Goal: Transaction & Acquisition: Purchase product/service

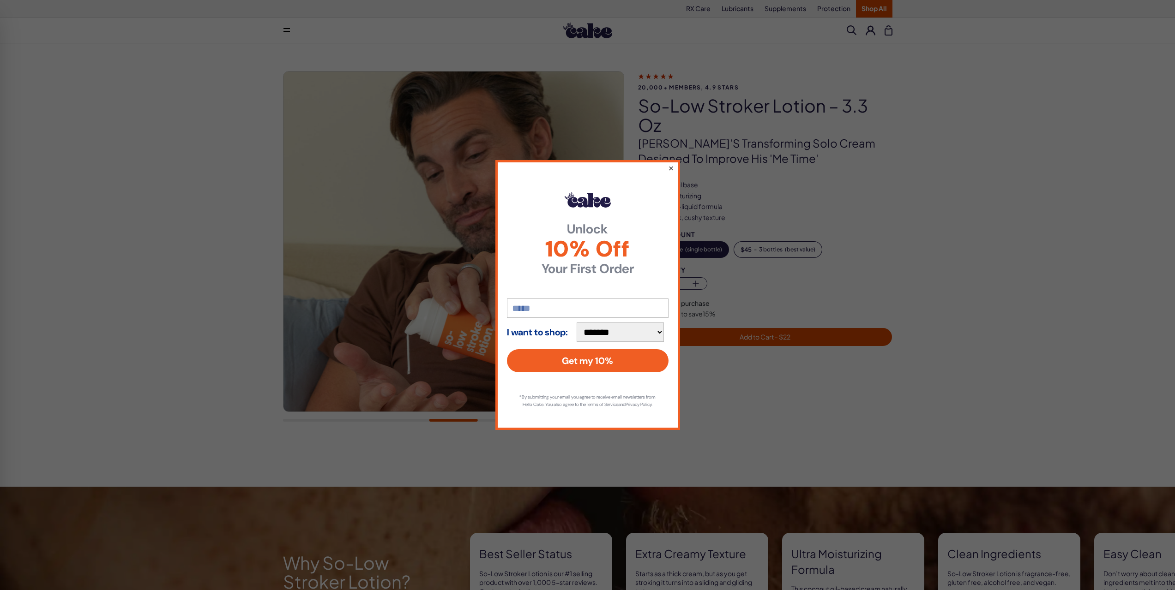
click at [669, 164] on button "×" at bounding box center [670, 167] width 6 height 11
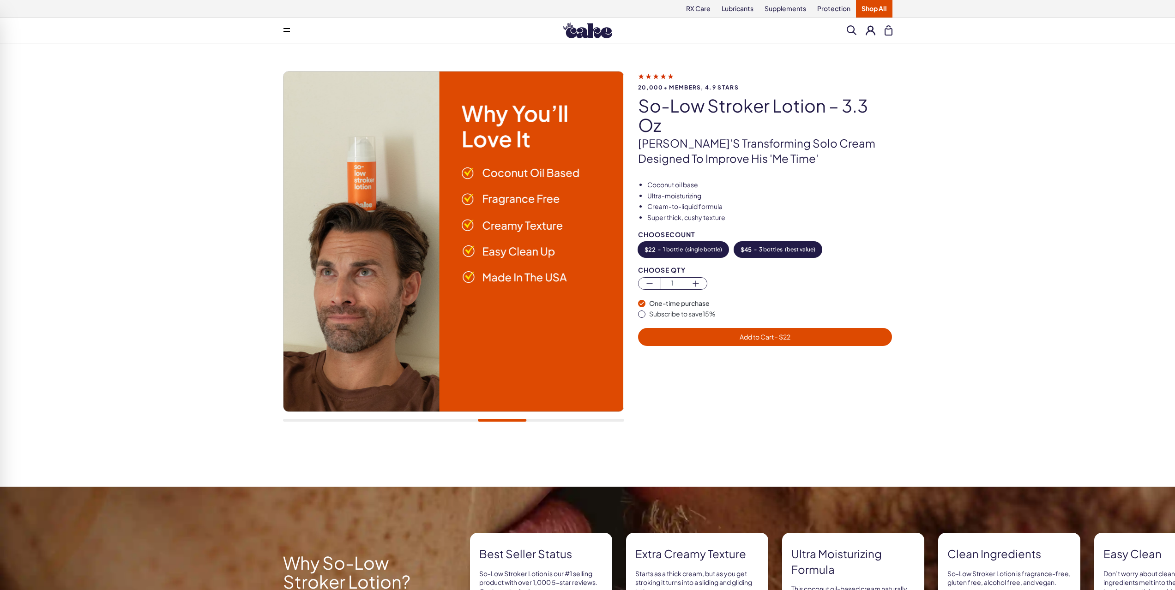
click at [799, 246] on button "$ 45 - 3 bottles ( best value )" at bounding box center [778, 250] width 88 height 16
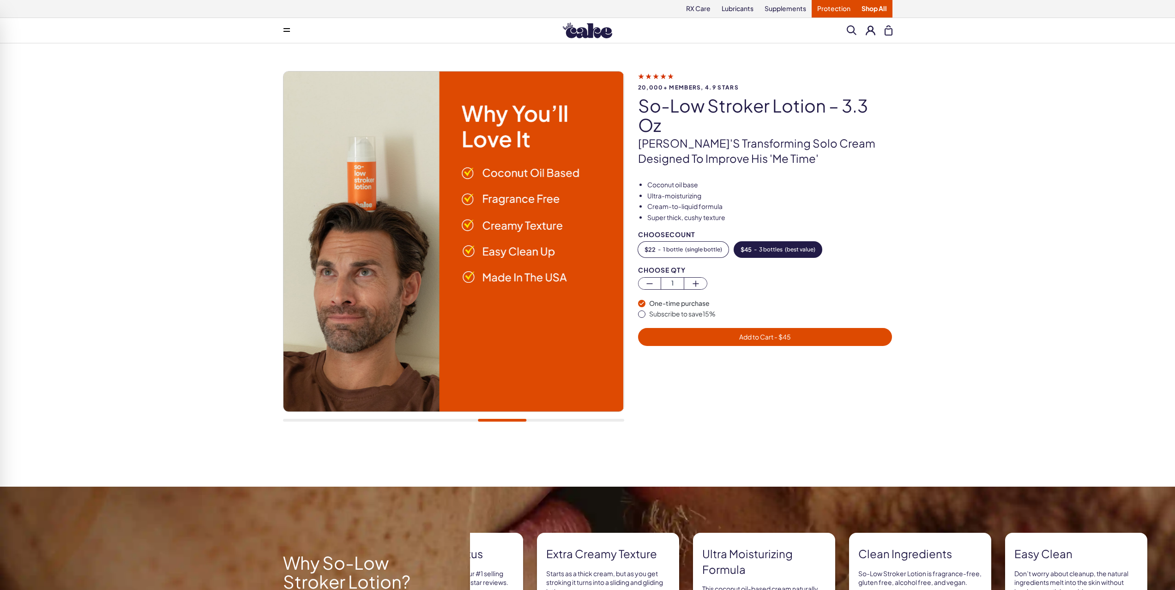
click at [828, 12] on link "Protection" at bounding box center [833, 9] width 44 height 18
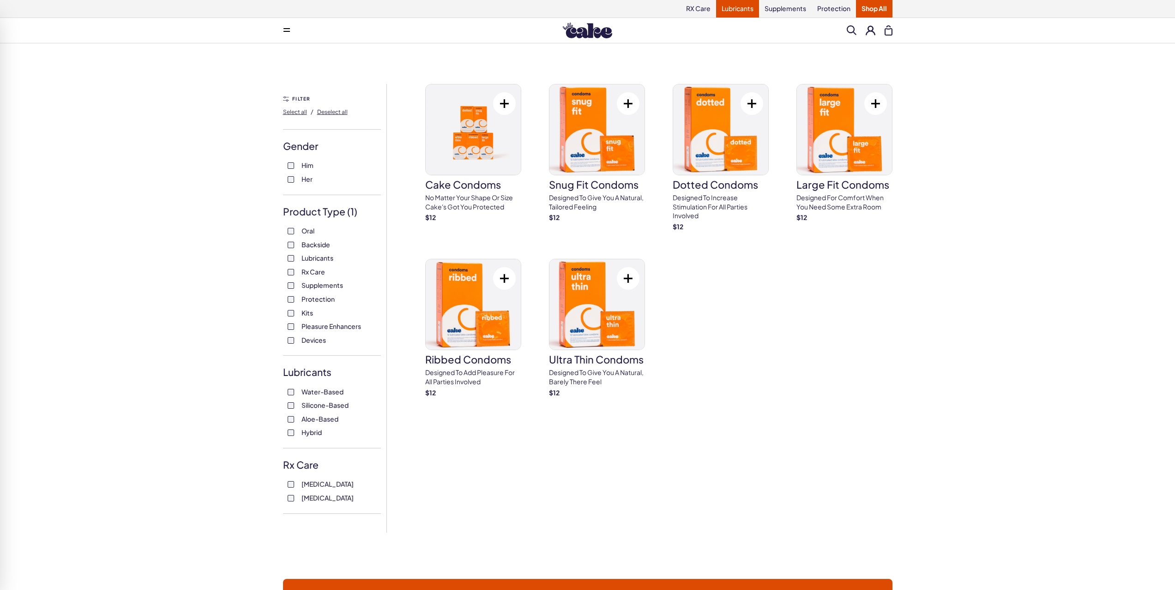
click at [744, 7] on link "Lubricants" at bounding box center [737, 9] width 43 height 18
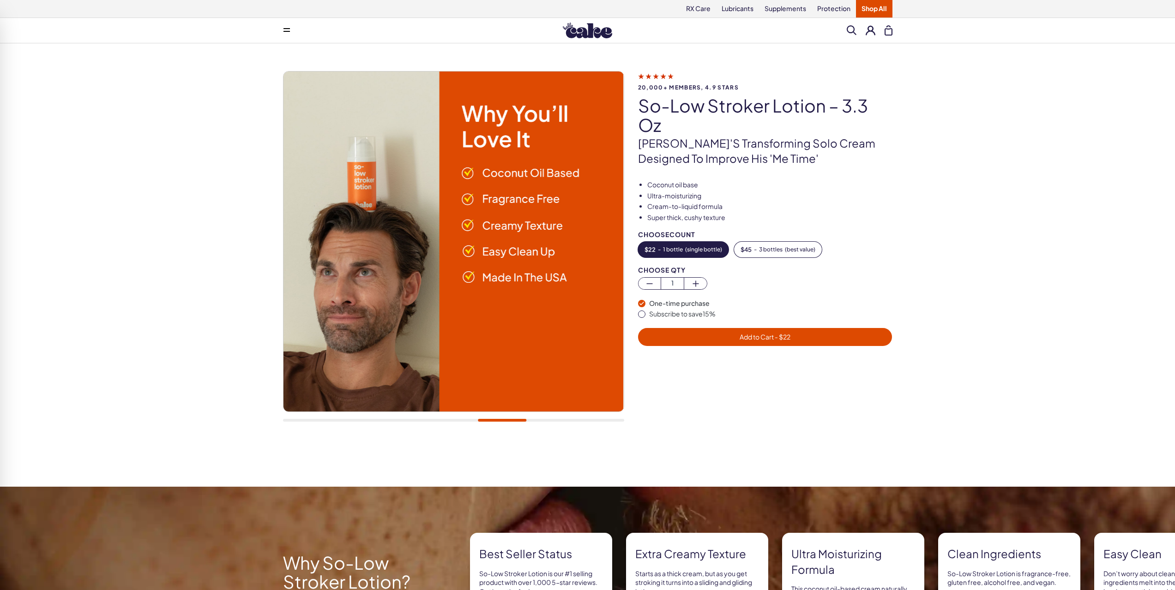
click at [774, 333] on span "- $ 22" at bounding box center [782, 337] width 17 height 8
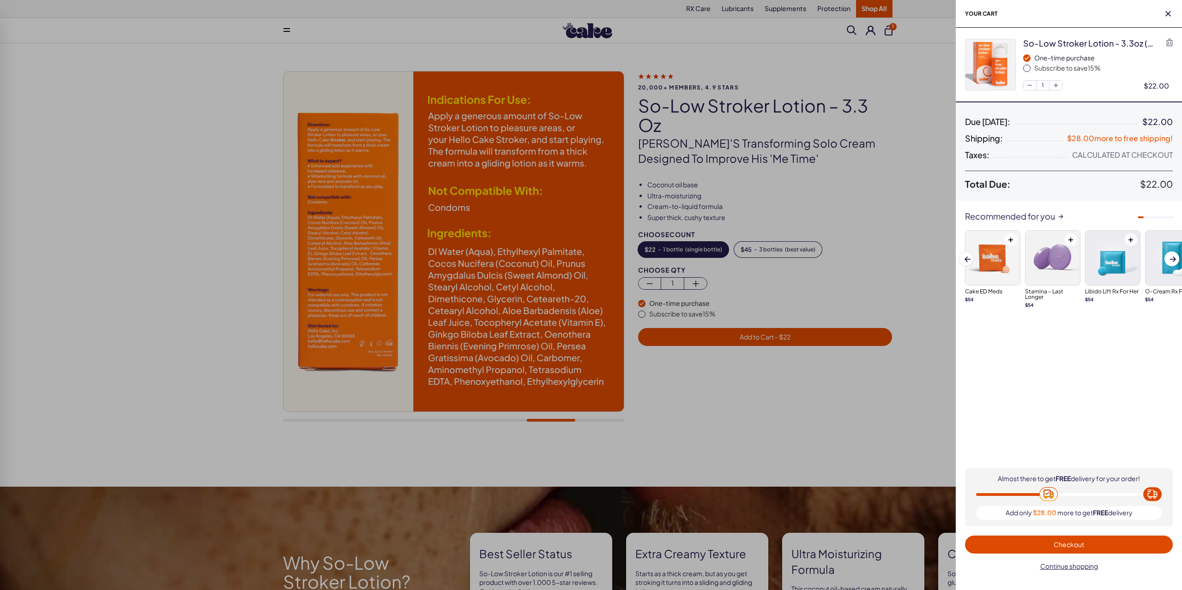
click at [1071, 547] on span "Checkout" at bounding box center [1068, 545] width 30 height 8
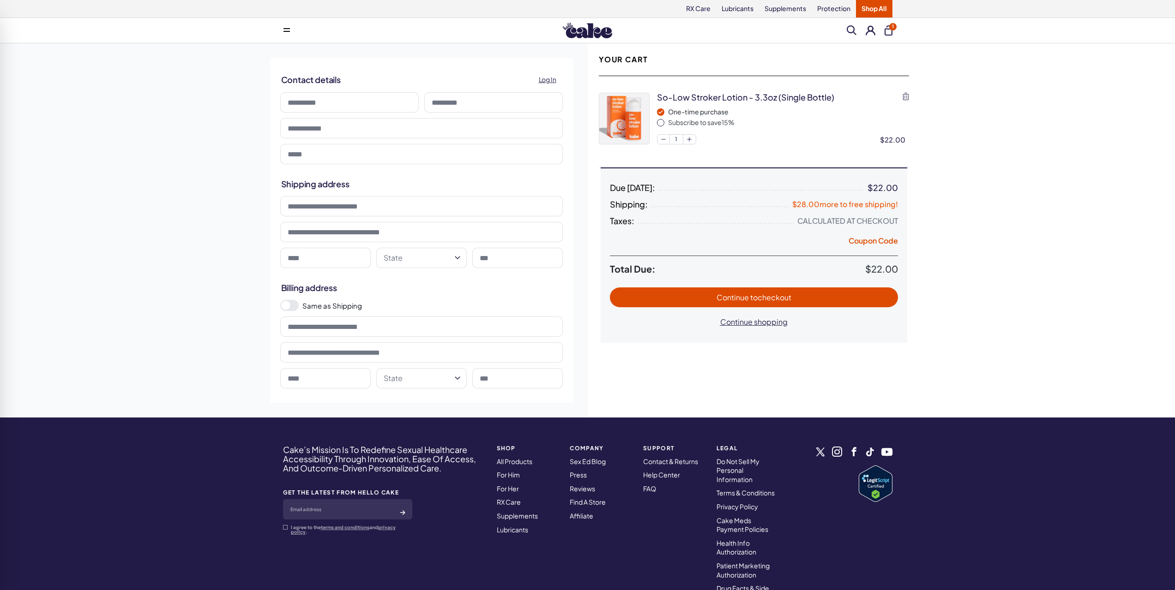
click at [320, 96] on input at bounding box center [349, 102] width 138 height 20
click at [201, 103] on div "**********" at bounding box center [587, 230] width 1175 height 374
click at [640, 485] on nav "Support Contact & Returns Help Center FAQ" at bounding box center [673, 524] width 73 height 168
click at [645, 488] on link "FAQ" at bounding box center [649, 489] width 13 height 8
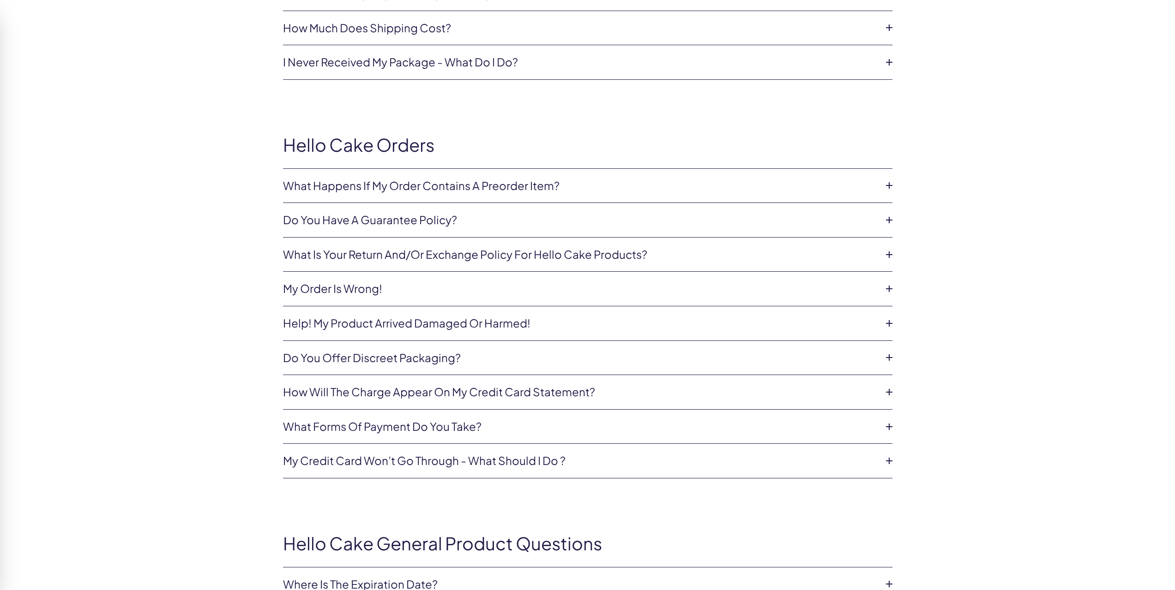
scroll to position [369, 0]
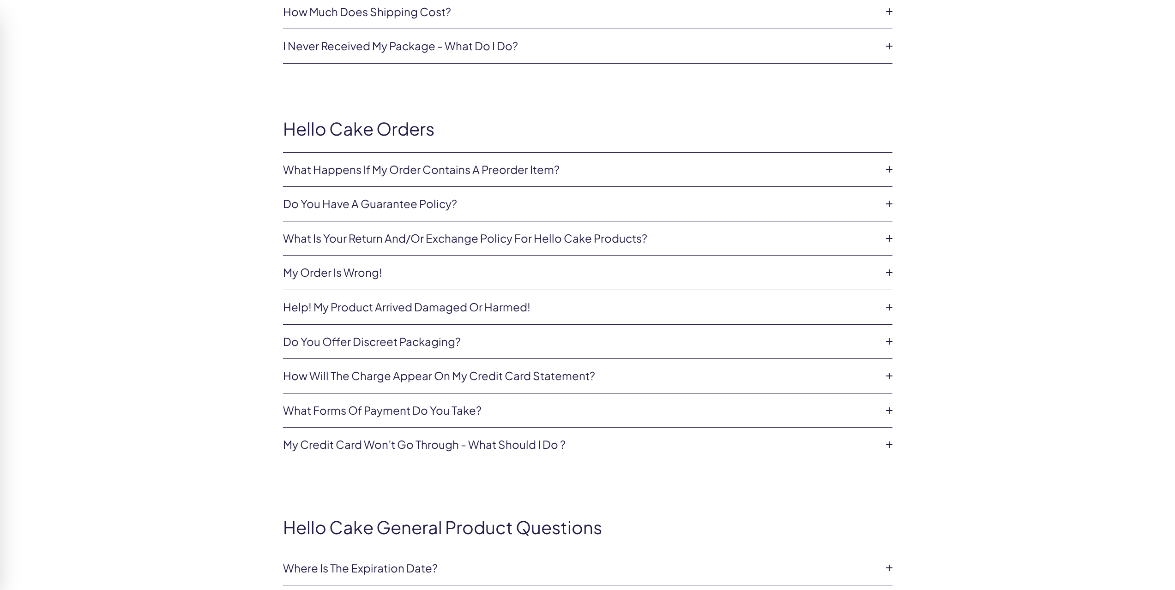
click at [447, 340] on link "Do you offer discreet packaging?" at bounding box center [580, 342] width 595 height 16
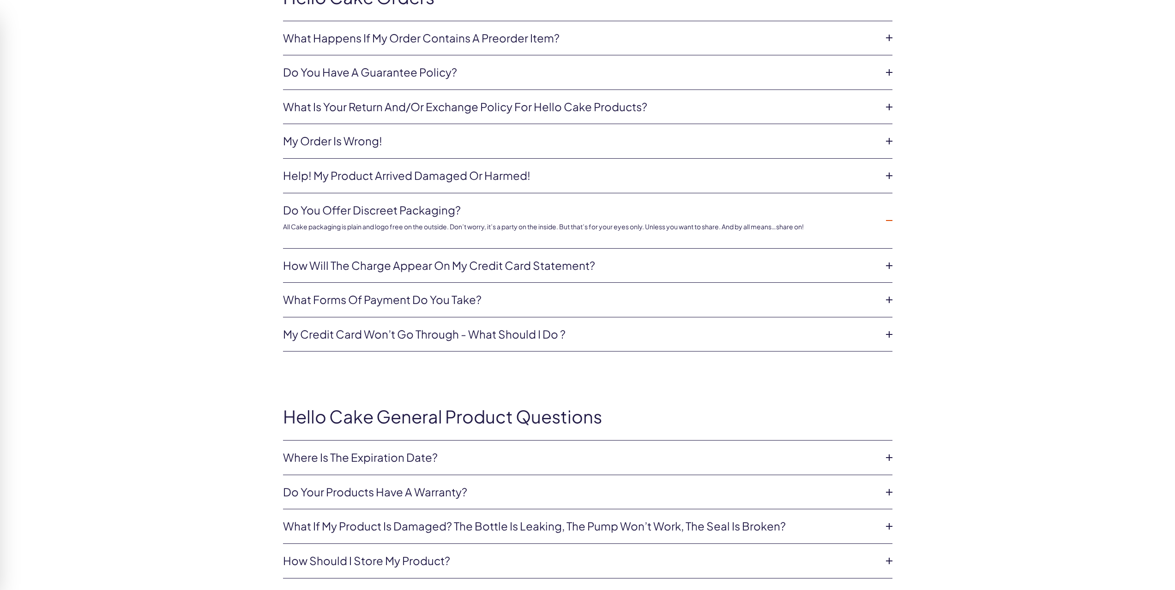
scroll to position [508, 0]
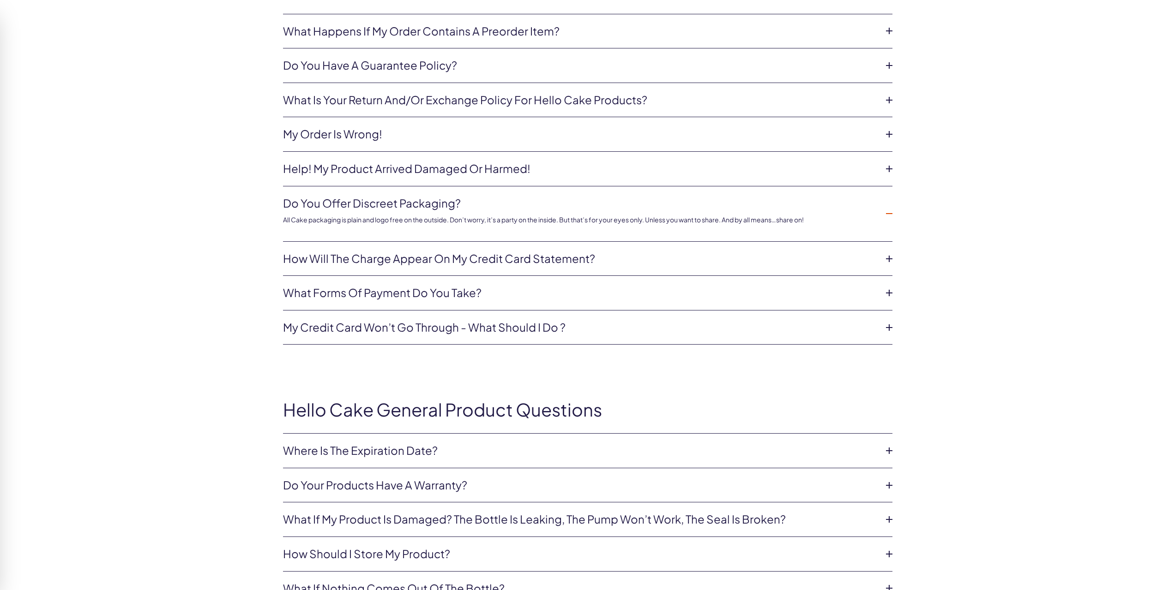
click at [349, 289] on link "What forms of payment do you take?" at bounding box center [580, 293] width 595 height 16
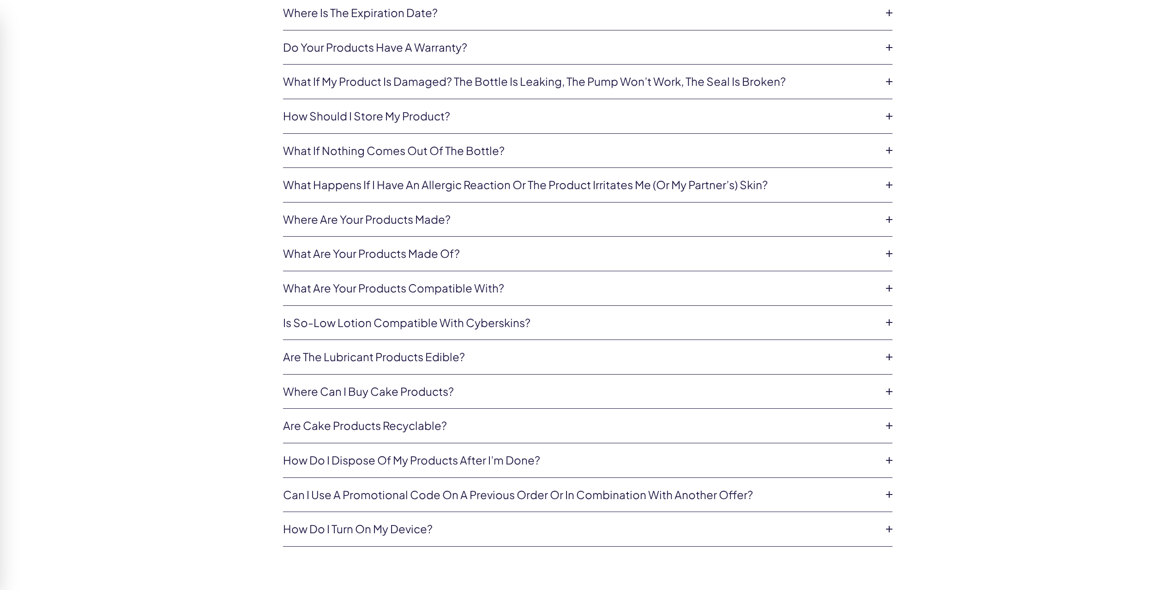
scroll to position [969, 0]
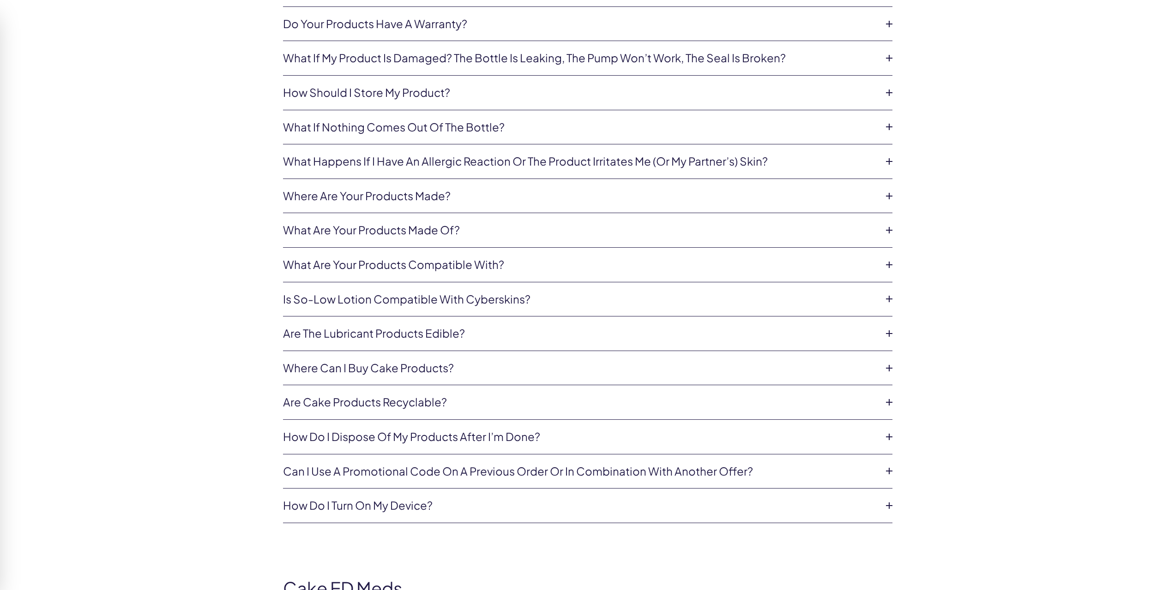
click at [373, 236] on link "What are your products made of?" at bounding box center [580, 230] width 595 height 16
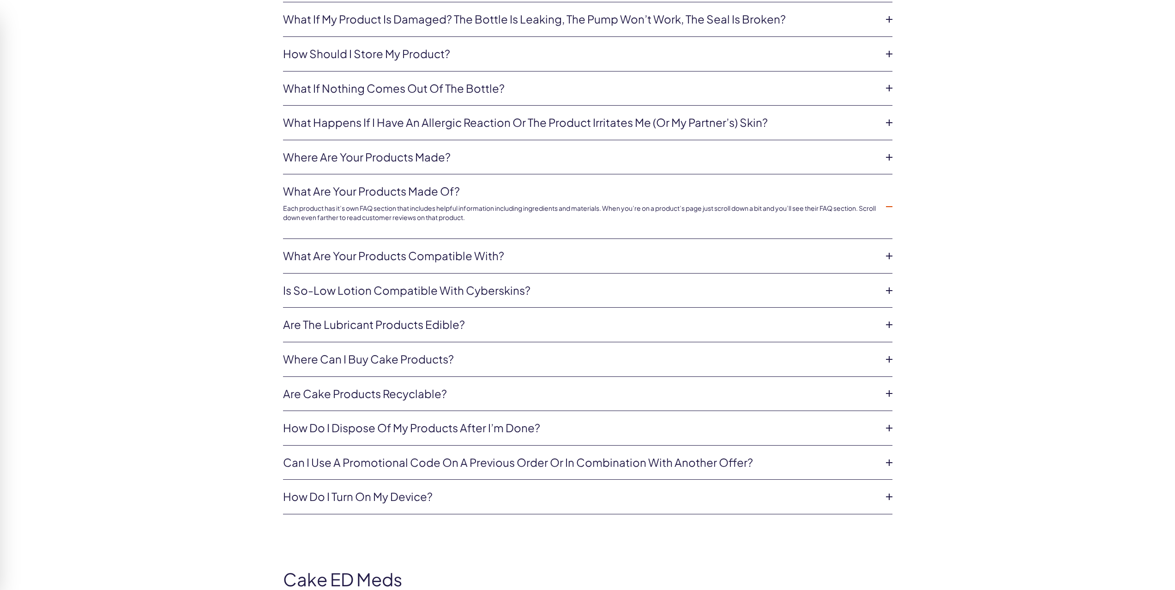
scroll to position [1108, 0]
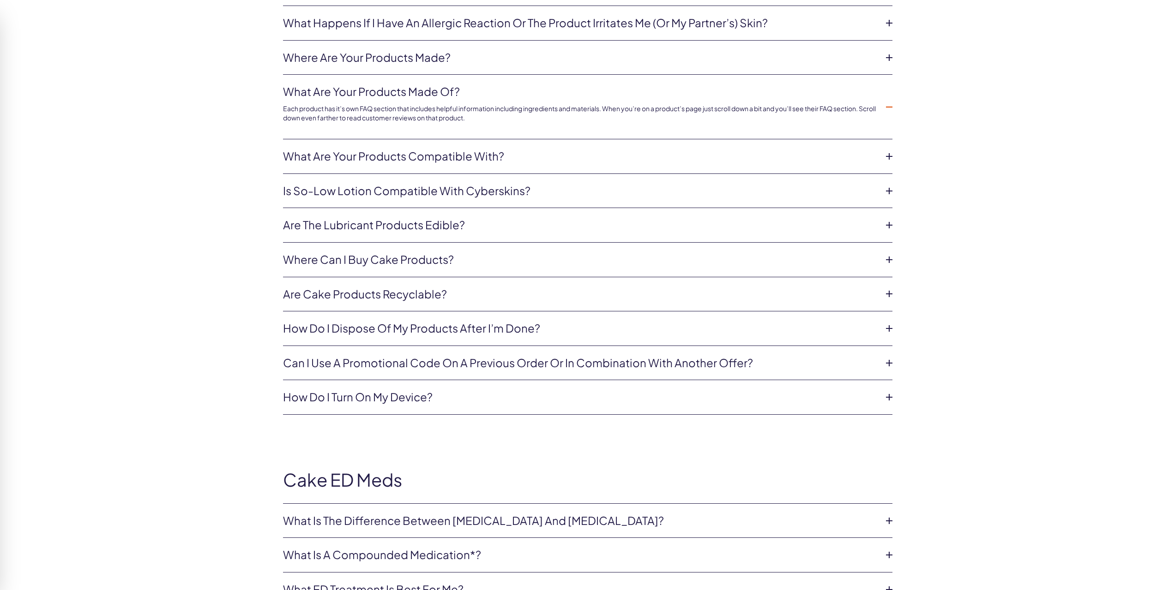
click at [341, 198] on link "Is So-Low Lotion compatible with Cyberskins?" at bounding box center [580, 191] width 595 height 16
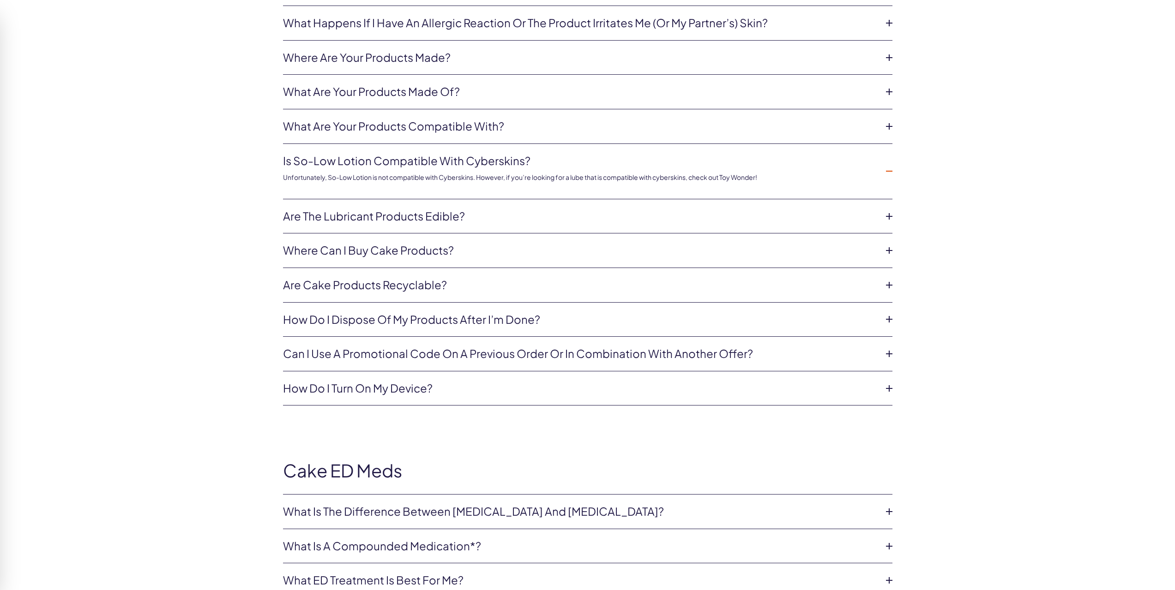
click at [343, 216] on link "Are the lubricant products edible?" at bounding box center [580, 217] width 595 height 16
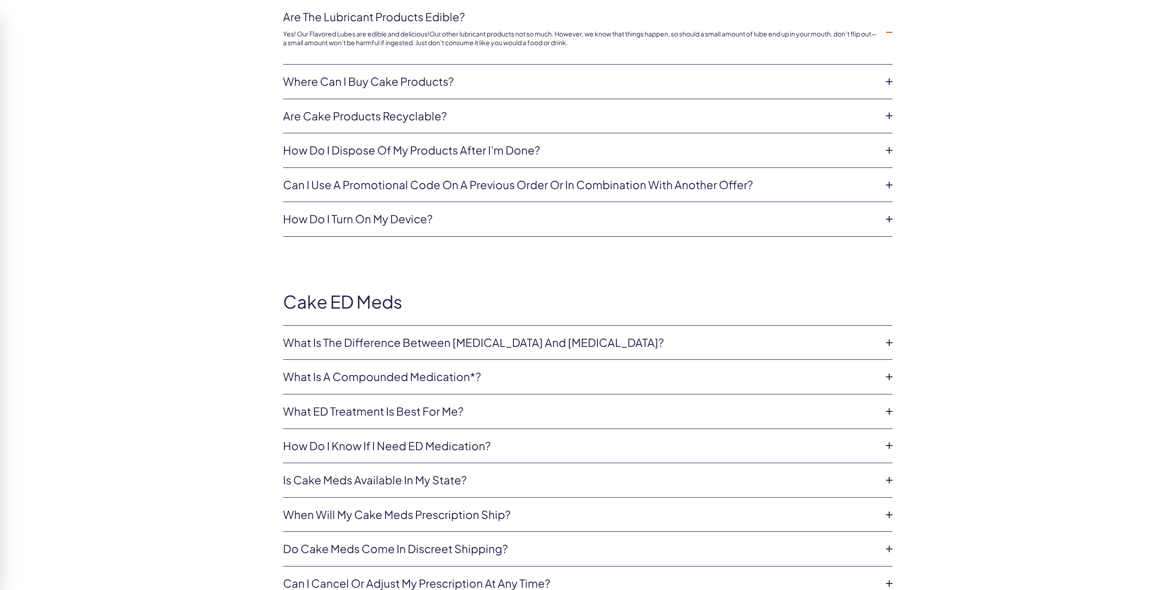
scroll to position [1292, 0]
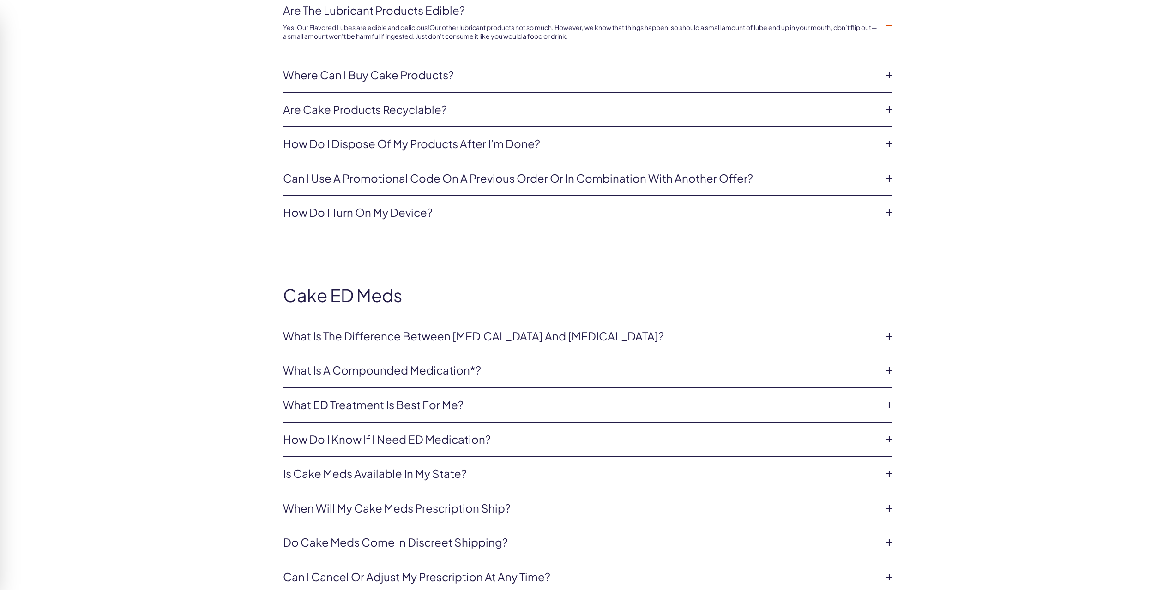
click at [336, 148] on link "How do I dispose of my products after I’m done?" at bounding box center [580, 144] width 595 height 16
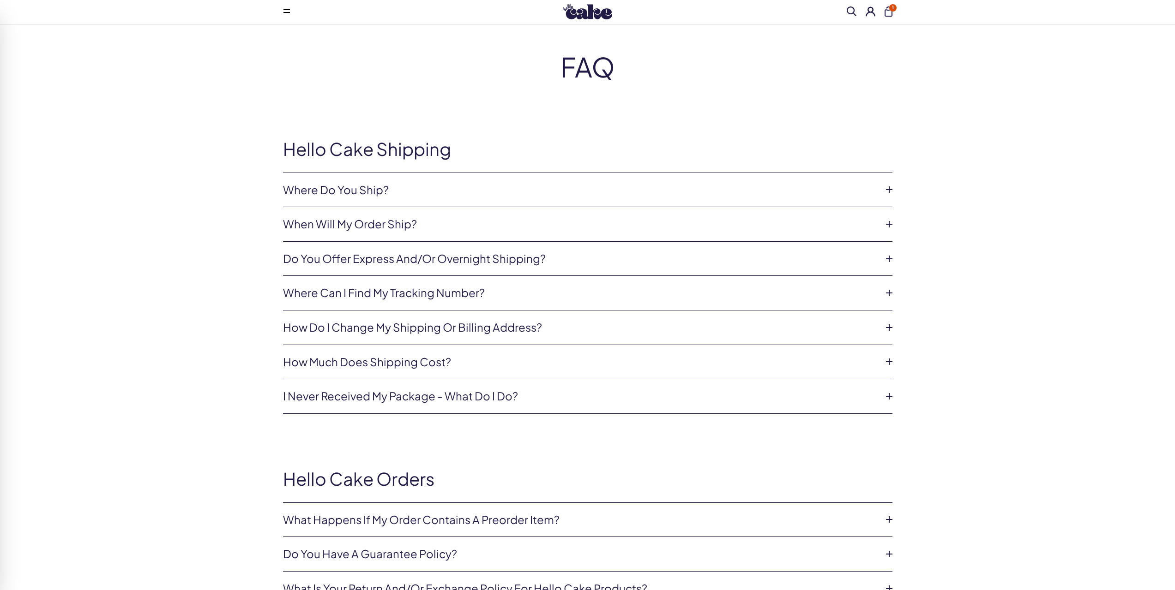
scroll to position [0, 0]
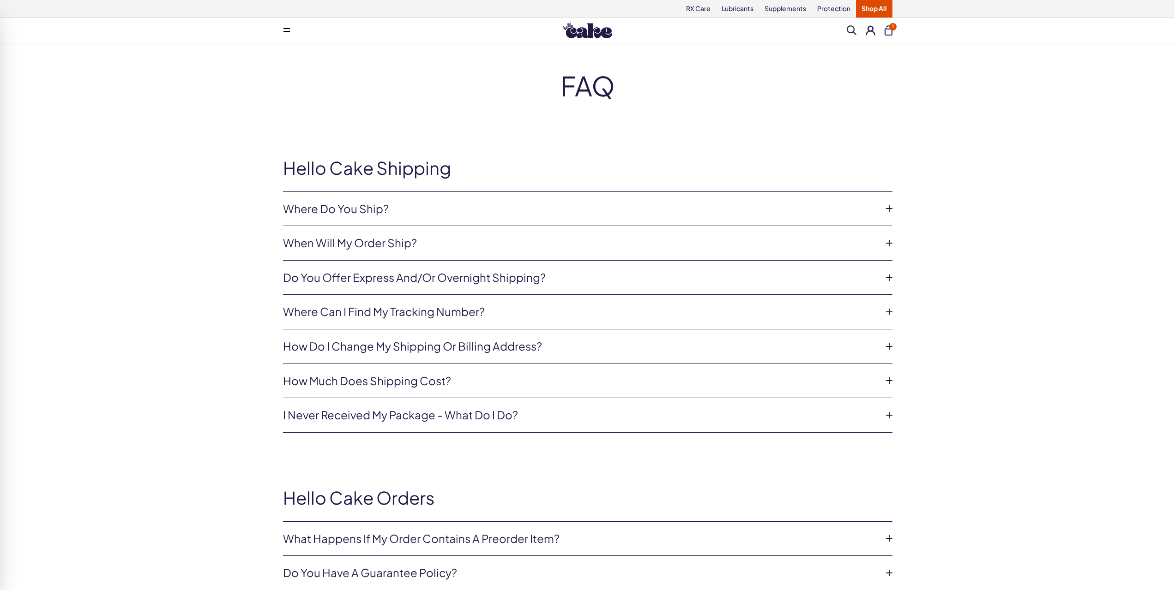
click at [288, 29] on span at bounding box center [286, 30] width 6 height 5
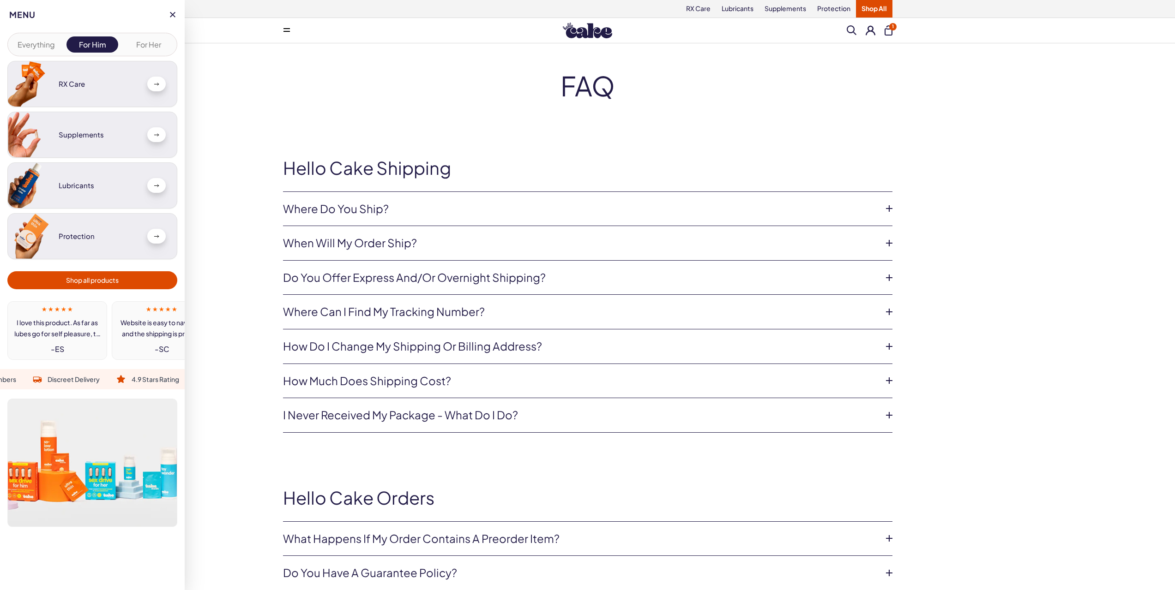
click at [268, 84] on div "FAQ" at bounding box center [587, 86] width 665 height 30
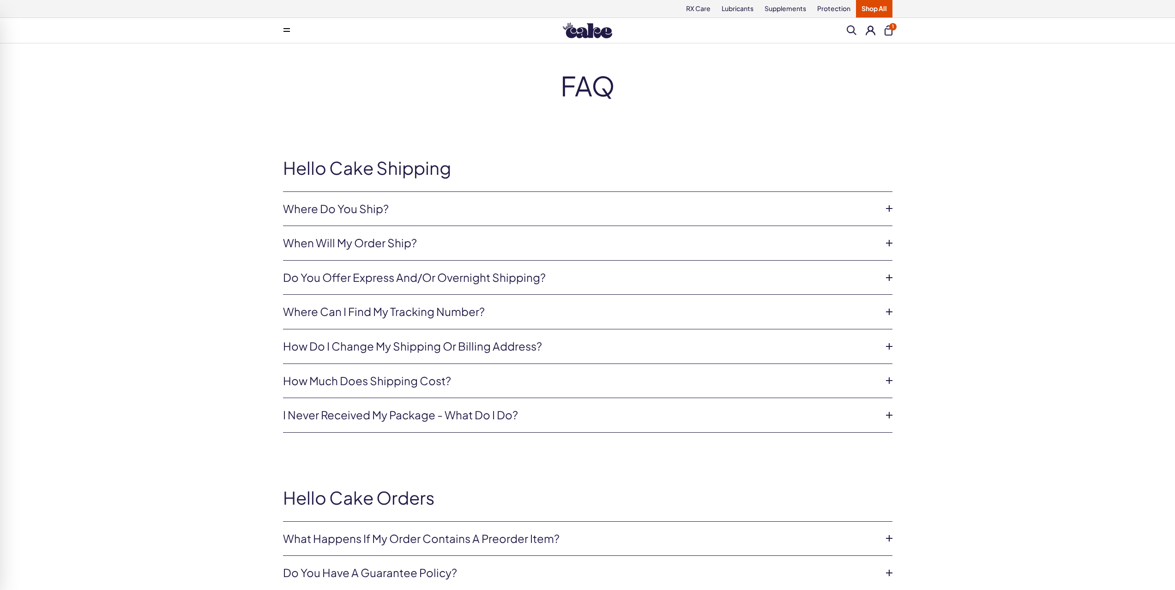
click at [385, 242] on link "When will my order ship?" at bounding box center [580, 243] width 595 height 16
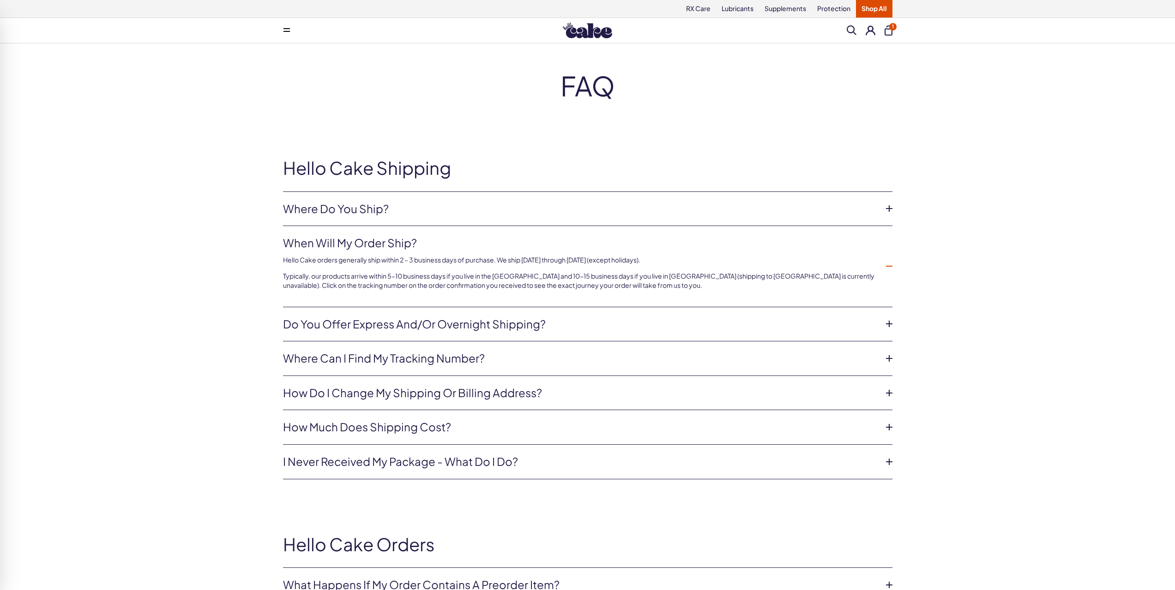
click at [385, 242] on link "When will my order ship?" at bounding box center [580, 243] width 595 height 16
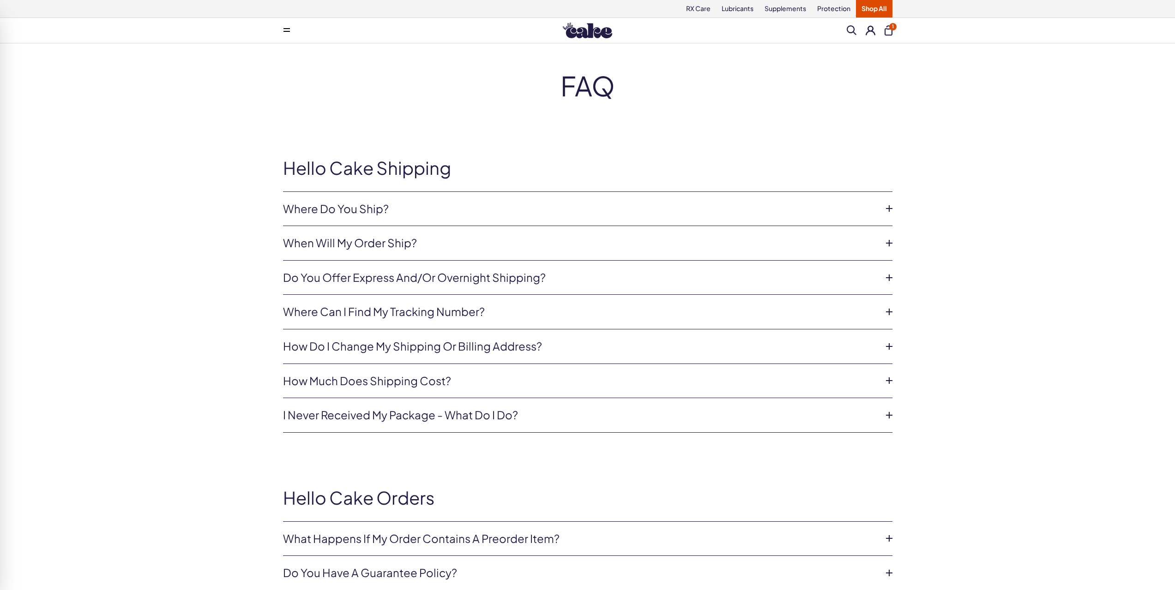
click at [406, 276] on link "Do you offer express and/or overnight shipping?" at bounding box center [580, 278] width 595 height 16
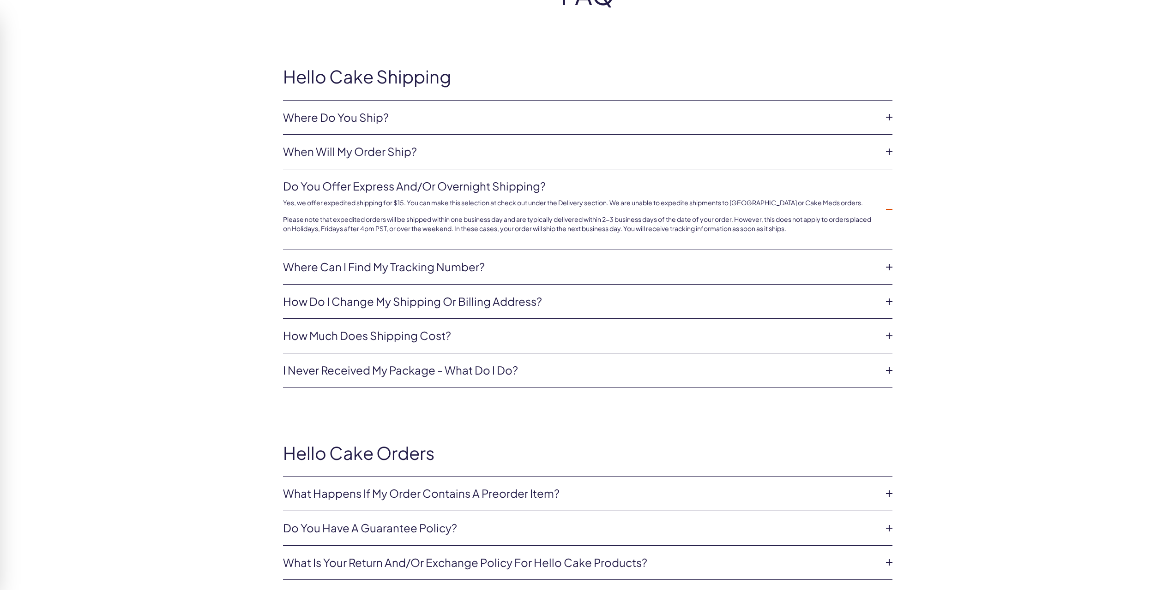
scroll to position [92, 0]
